Goal: Task Accomplishment & Management: Complete application form

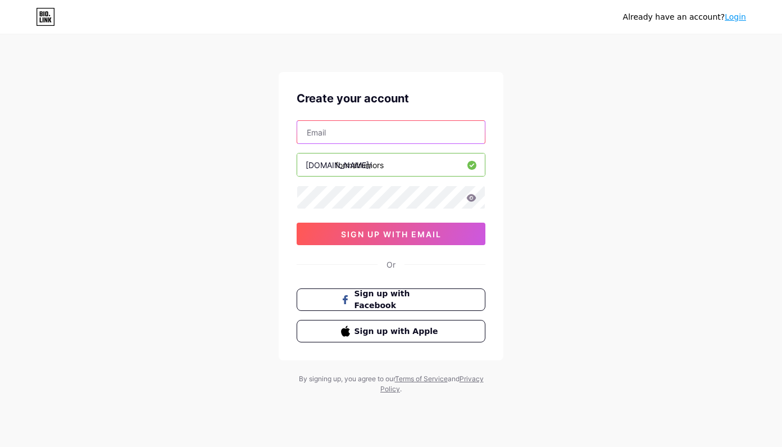
click at [368, 138] on input "text" at bounding box center [391, 132] width 188 height 22
drag, startPoint x: 412, startPoint y: 129, endPoint x: 234, endPoint y: 127, distance: 178.1
click at [234, 127] on div "Already have an account? Login Create your account [EMAIL_ADDRESS][DOMAIN_NAME]…" at bounding box center [391, 215] width 782 height 430
type input "[EMAIL_ADDRESS][DOMAIN_NAME]"
click at [242, 196] on div "Already have an account? Login Create your account [EMAIL_ADDRESS][DOMAIN_NAME]…" at bounding box center [391, 215] width 782 height 430
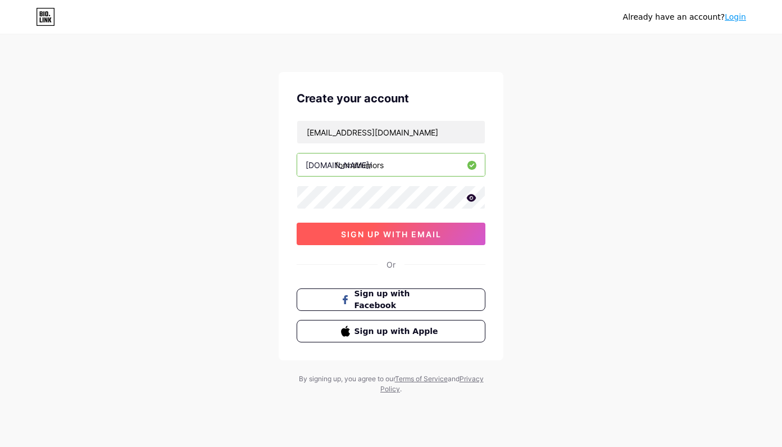
click at [354, 235] on span "sign up with email" at bounding box center [391, 234] width 101 height 10
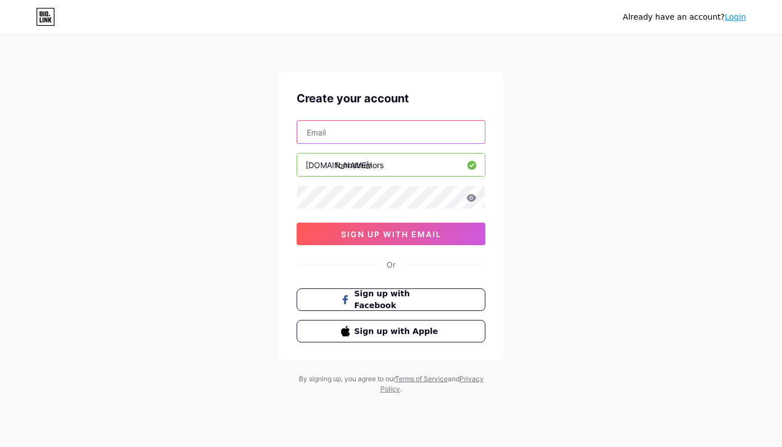
click at [371, 132] on input "text" at bounding box center [391, 132] width 188 height 22
type input "bbittner23@gmail.com"
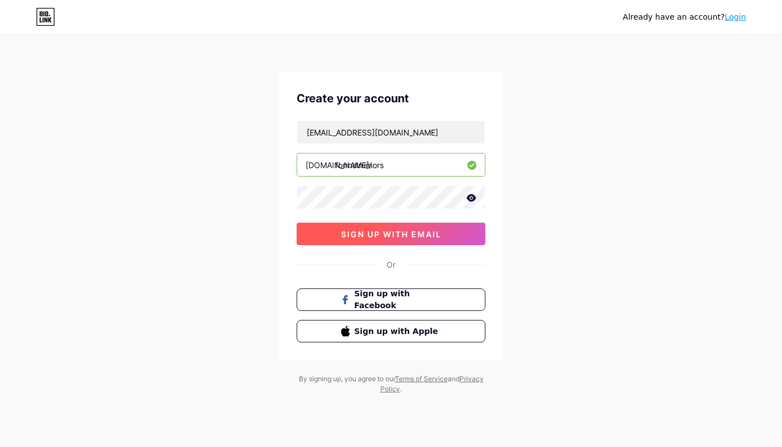
click at [387, 233] on span "sign up with email" at bounding box center [391, 234] width 101 height 10
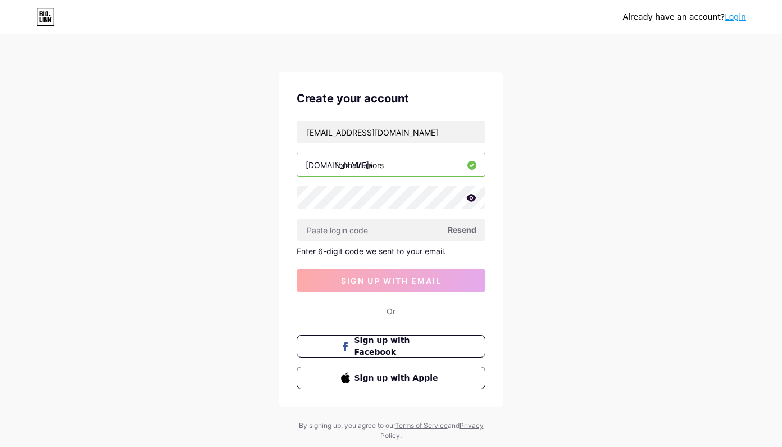
click at [452, 230] on span "Resend" at bounding box center [462, 230] width 29 height 12
click at [396, 381] on span "Sign up with Apple" at bounding box center [398, 377] width 88 height 12
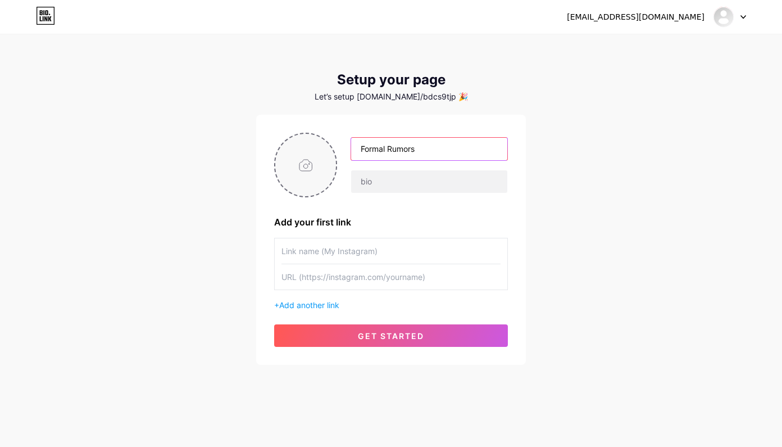
type input "Formal Rumors"
click at [310, 174] on input "file" at bounding box center [305, 165] width 61 height 62
click at [302, 167] on input "file" at bounding box center [305, 165] width 61 height 62
type input "C:\fakepath\Screenshot 2025-08-13 at 2.46.35 PM.png"
click at [300, 166] on img at bounding box center [305, 165] width 63 height 65
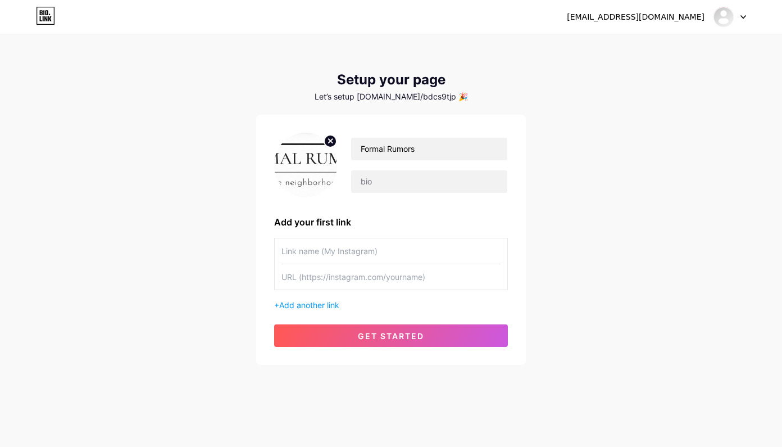
click at [287, 166] on img at bounding box center [305, 165] width 63 height 65
click at [307, 167] on img at bounding box center [305, 165] width 63 height 65
click at [329, 143] on icon at bounding box center [331, 141] width 4 height 4
click at [308, 173] on input "file" at bounding box center [305, 165] width 61 height 62
type input "C:\fakepath\fr.png"
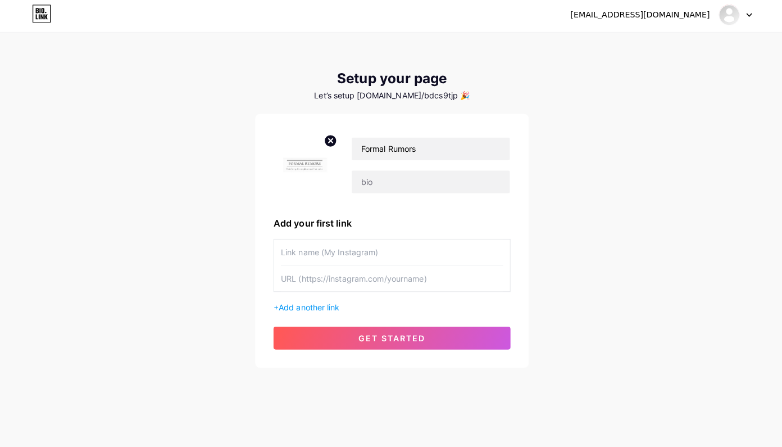
click at [324, 143] on circle at bounding box center [330, 141] width 12 height 12
click at [306, 173] on input "file" at bounding box center [305, 165] width 61 height 62
type input "C:\fakepath\fr2.png"
paste input "https://www.instagram.com/formalrumors/"
drag, startPoint x: 441, startPoint y: 247, endPoint x: 153, endPoint y: 244, distance: 287.2
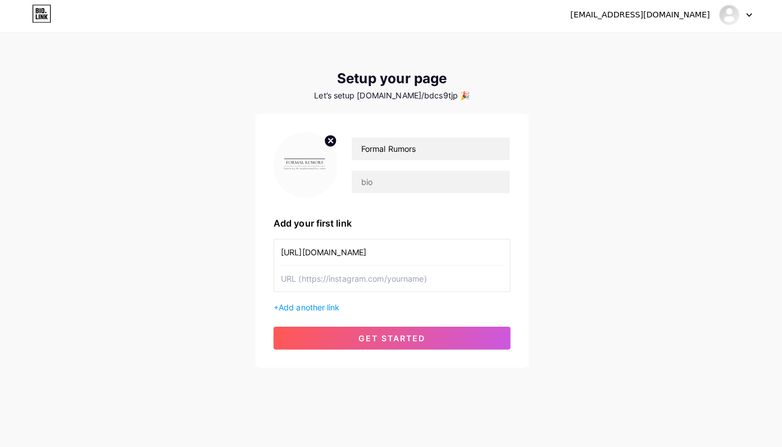
click at [153, 244] on div "bdcs9tjpp9@privaterelay.appleid.com Dashboard Logout Setup your page Let’s setu…" at bounding box center [391, 200] width 782 height 401
type input "\"
click at [303, 275] on input "text" at bounding box center [391, 276] width 219 height 25
paste input "https://www.instagram.com/formalrumors/"
type input "https://www.instagram.com/formalrumors/"
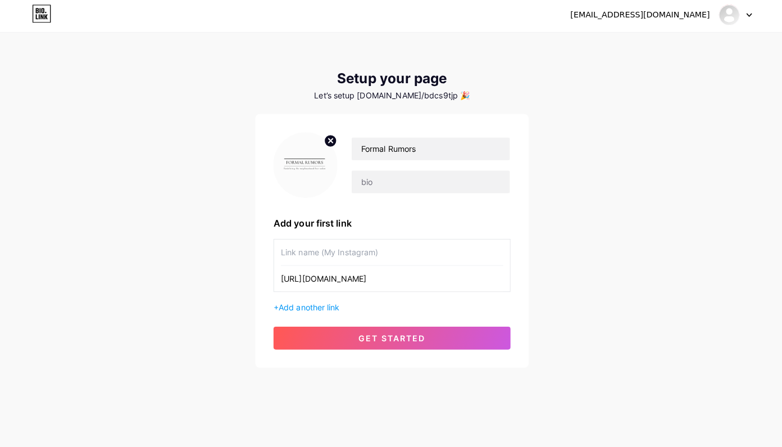
click at [316, 251] on input "text" at bounding box center [391, 250] width 219 height 25
type input "Instagram"
click at [315, 319] on div "Formal Rumors Add your first link Instagram https://www.instagram.com/formalrum…" at bounding box center [391, 240] width 234 height 214
click at [315, 308] on div "+ Add another link" at bounding box center [391, 305] width 234 height 12
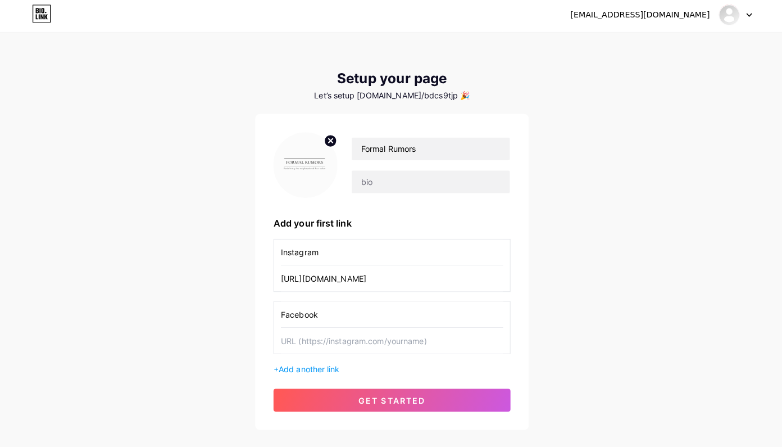
type input "Facebook"
click at [353, 333] on input "text" at bounding box center [391, 337] width 219 height 25
paste input "https://www.facebook.com/formalrumors/"
type input "https://www.facebook.com/formalrumors/"
click at [320, 367] on span "Add another link" at bounding box center [309, 366] width 60 height 10
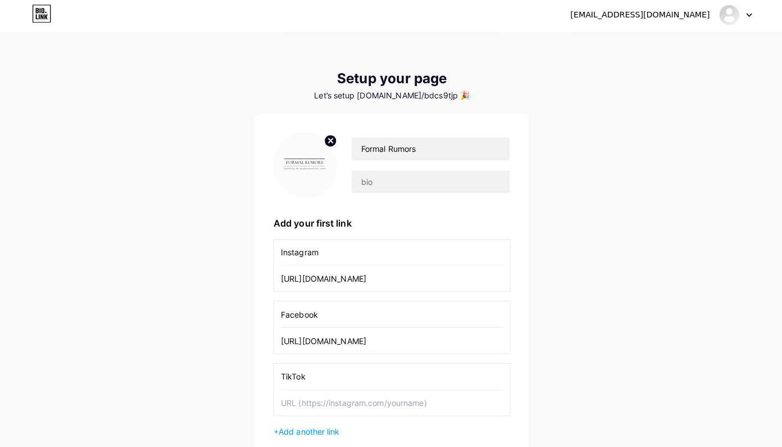
type input "TikTok"
click at [330, 405] on input "text" at bounding box center [391, 399] width 219 height 25
click at [216, 1] on div "bdcs9tjpp9@privaterelay.appleid.com Dashboard Logout" at bounding box center [391, 17] width 782 height 34
click at [380, 402] on input "text" at bounding box center [391, 399] width 219 height 25
paste input "https://www.tiktok.com/@sarah.reed.durbin"
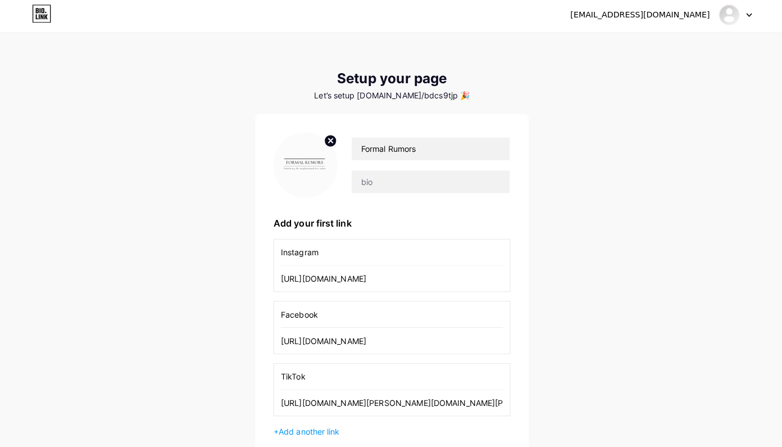
type input "https://www.tiktok.com/@sarah.reed.durbin"
click at [320, 430] on div "+ Add another link" at bounding box center [391, 427] width 234 height 12
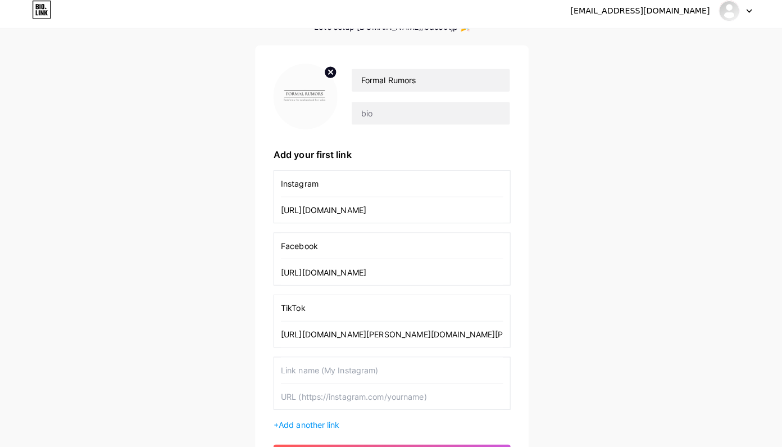
scroll to position [83, 0]
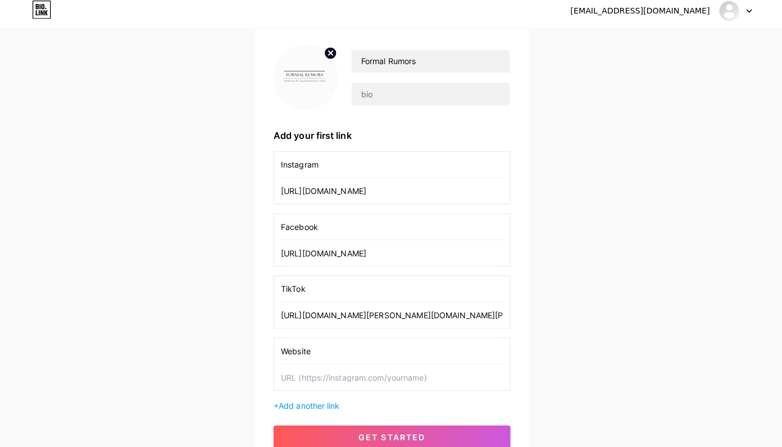
type input "Website"
click at [329, 373] on input "text" at bounding box center [391, 377] width 219 height 25
paste input "https://www.formalrumors.com"
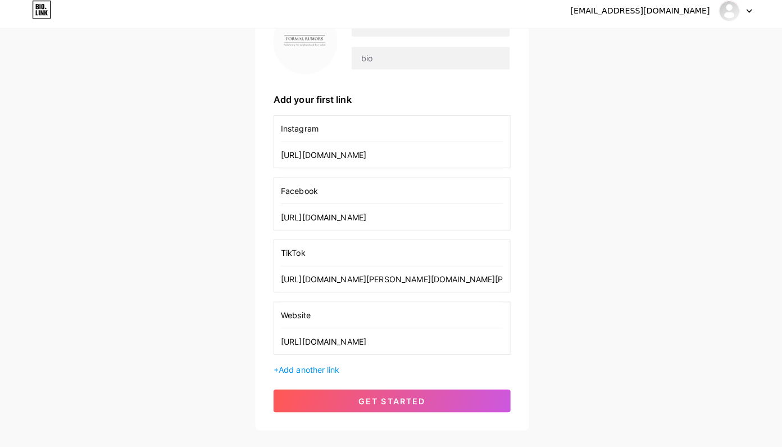
scroll to position [120, 0]
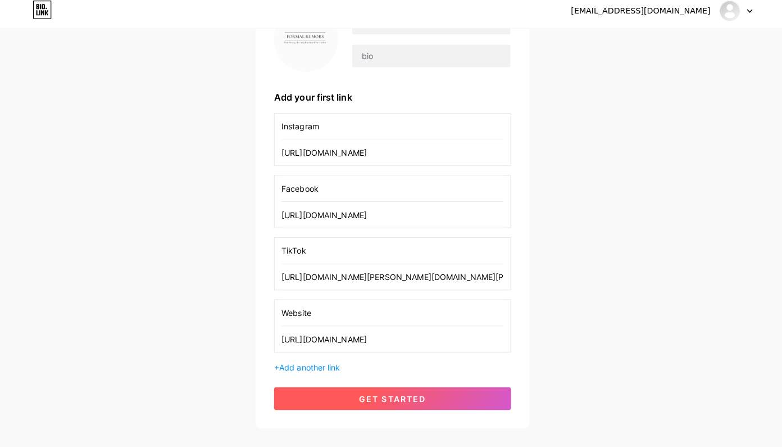
type input "https://www.formalrumors.com"
click at [376, 394] on span "get started" at bounding box center [391, 399] width 66 height 10
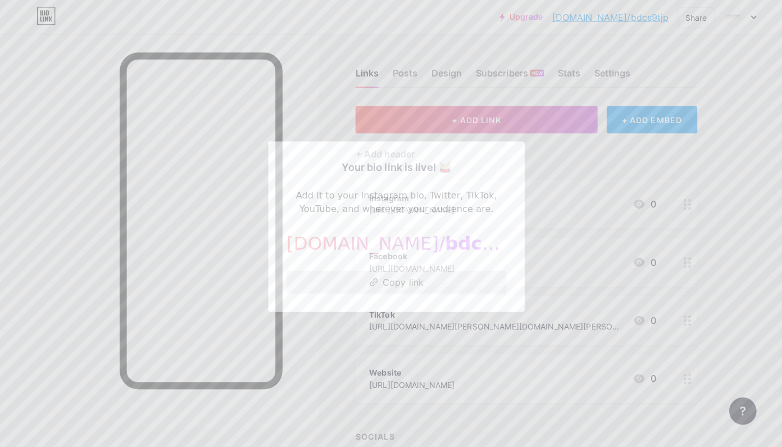
click at [417, 278] on button "Copy link" at bounding box center [391, 278] width 217 height 22
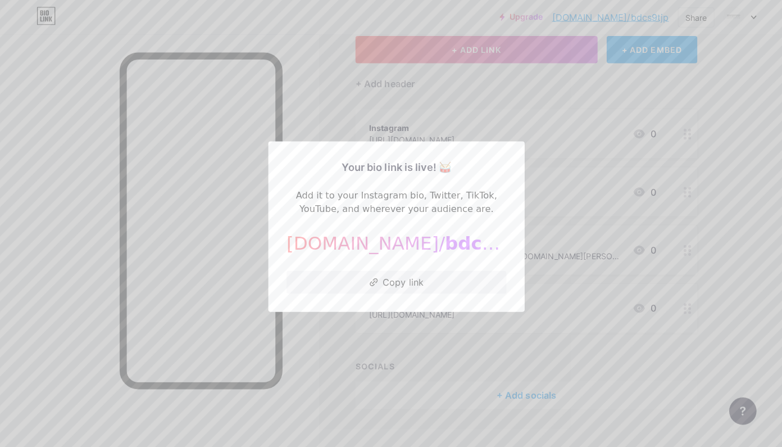
scroll to position [67, 0]
